Goal: Navigation & Orientation: Find specific page/section

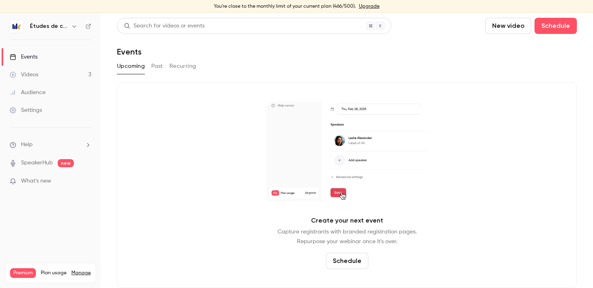
click at [71, 25] on icon "button" at bounding box center [74, 26] width 6 height 6
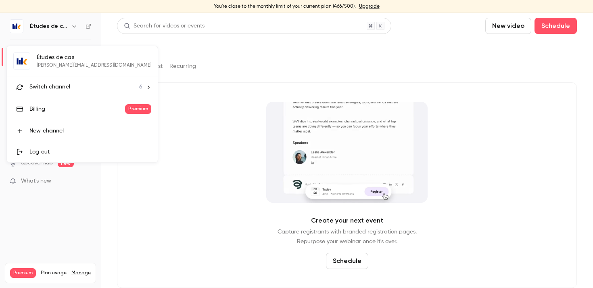
click at [76, 83] on div "Switch channel 6" at bounding box center [85, 87] width 113 height 8
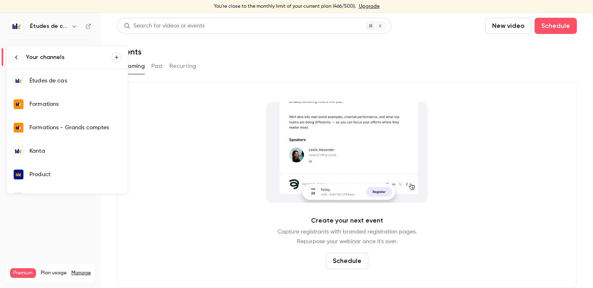
click at [66, 104] on div "Formations" at bounding box center [75, 104] width 92 height 8
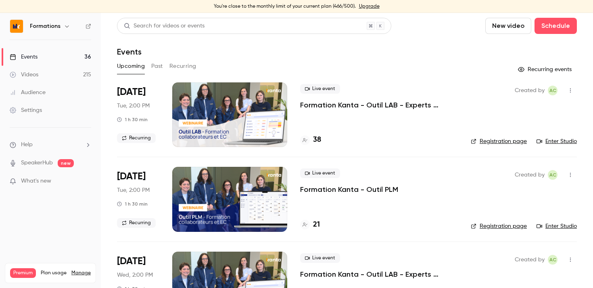
click at [158, 71] on button "Past" at bounding box center [157, 66] width 12 height 13
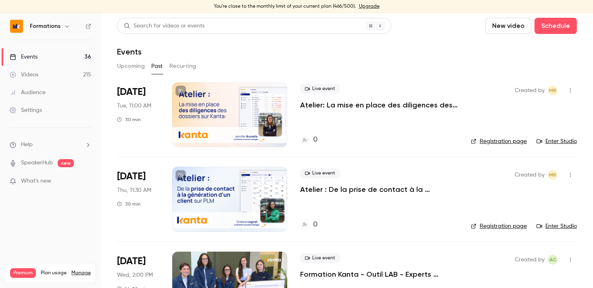
click at [128, 63] on button "Upcoming" at bounding box center [131, 66] width 28 height 13
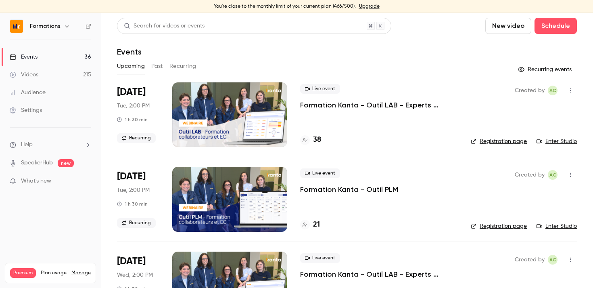
click at [498, 142] on link "Registration page" at bounding box center [499, 141] width 56 height 8
